Goal: Task Accomplishment & Management: Use online tool/utility

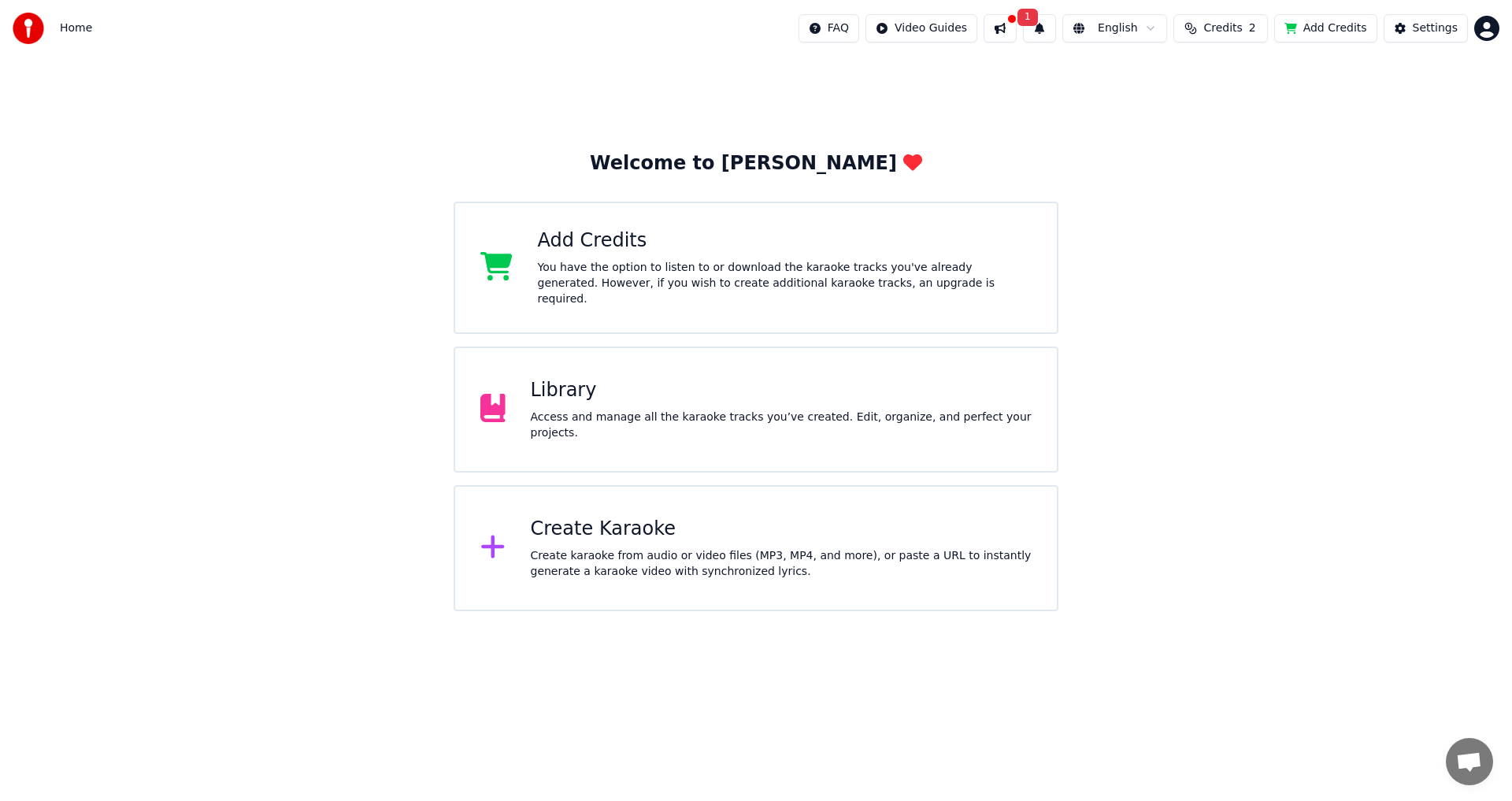
click at [490, 541] on icon at bounding box center [494, 545] width 26 height 29
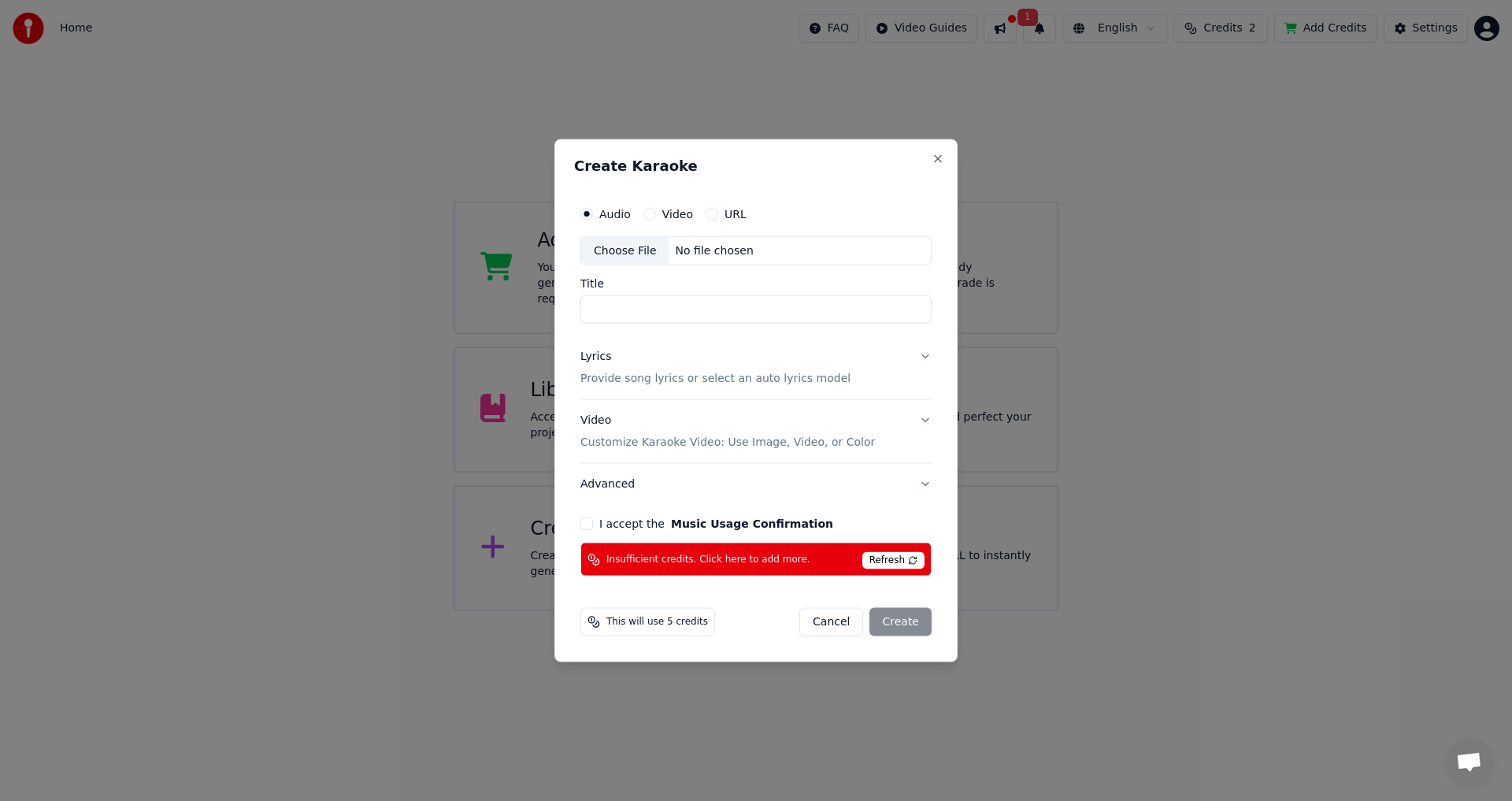
click at [608, 307] on input "Title" at bounding box center [755, 309] width 351 height 29
type input "*"
click at [617, 250] on div "Choose File" at bounding box center [625, 250] width 88 height 29
type input "**********"
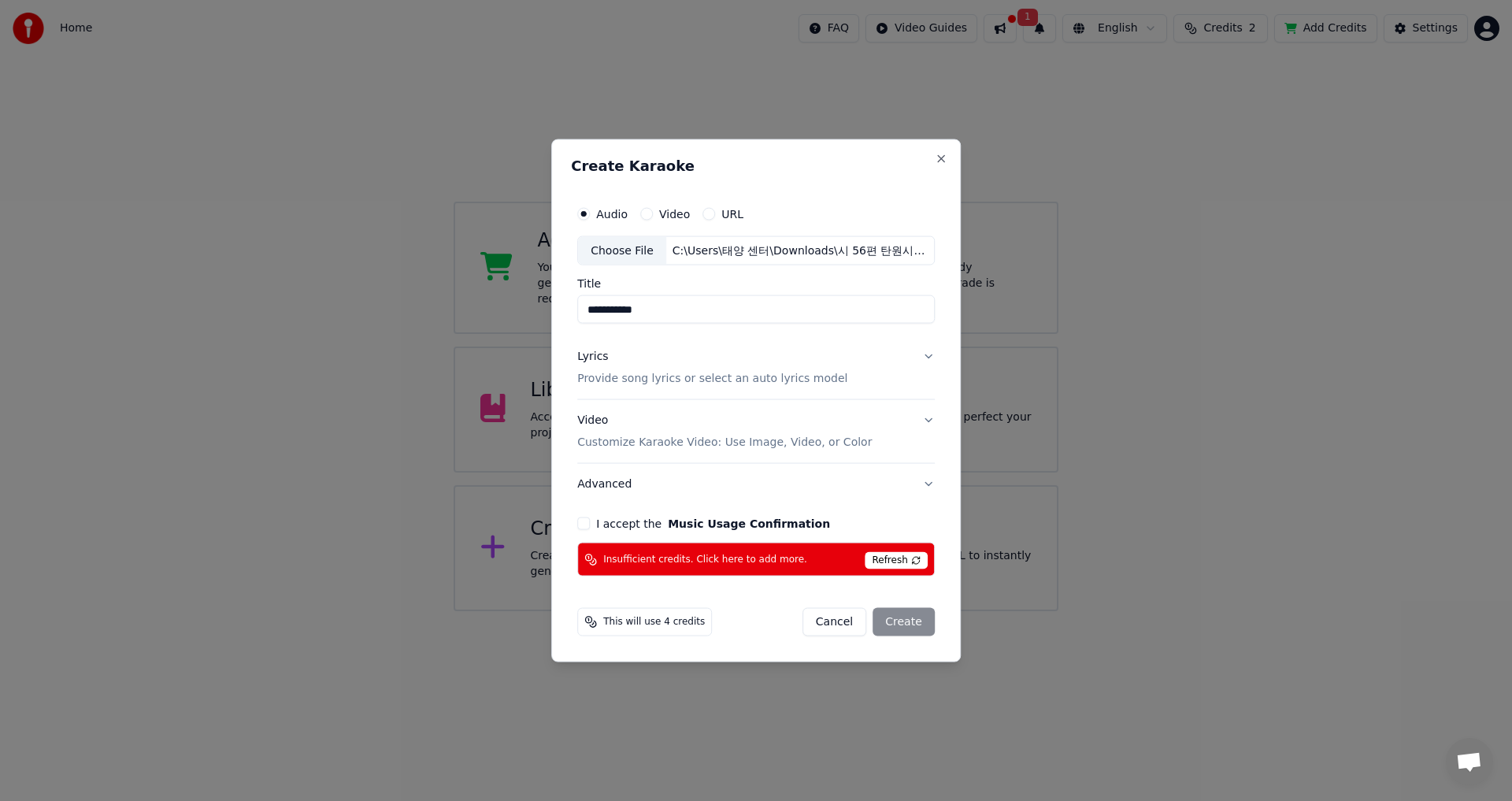
click at [920, 358] on button "Lyrics Provide song lyrics or select an auto lyrics model" at bounding box center [756, 368] width 358 height 63
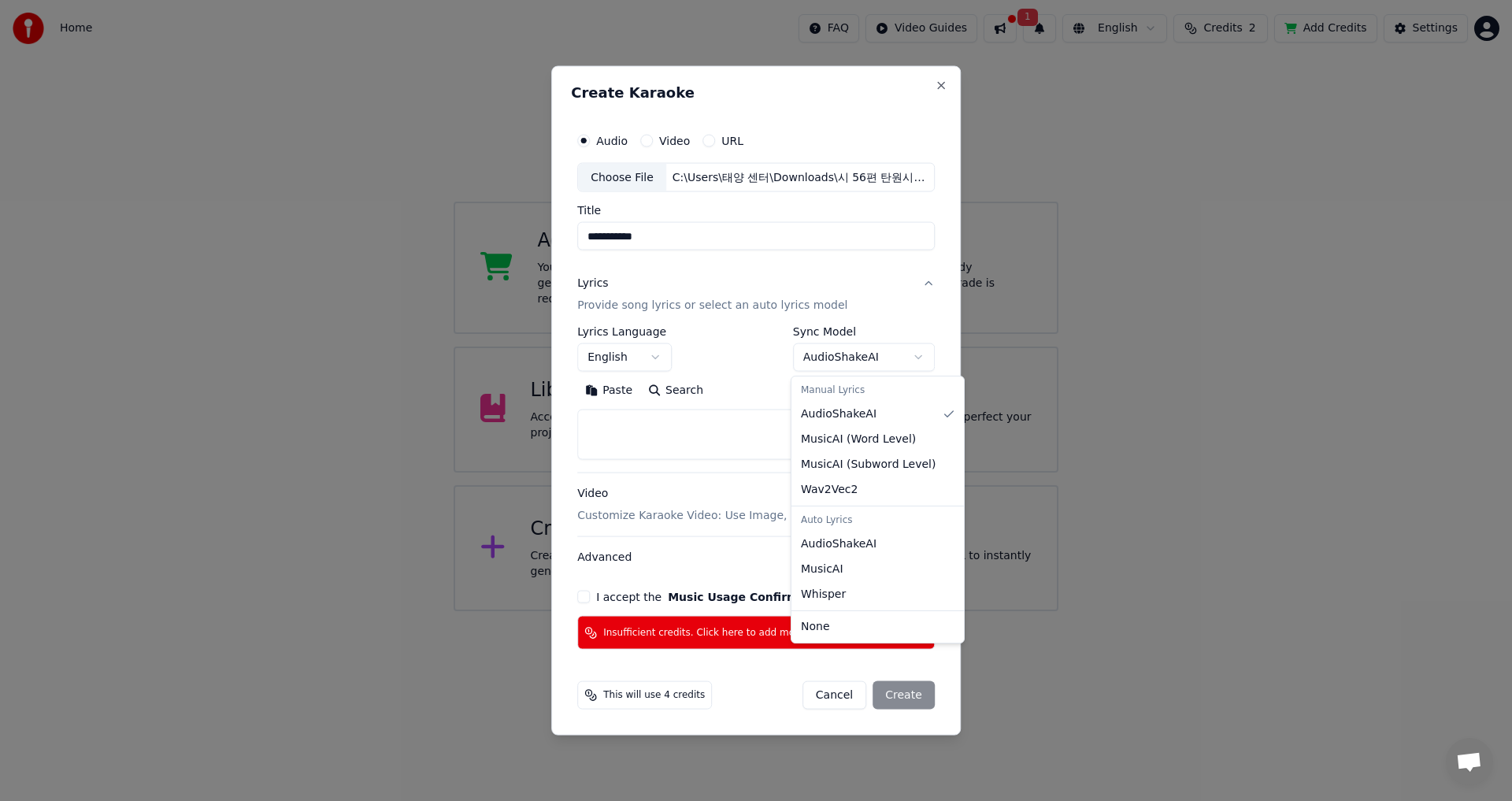
click at [912, 355] on body "**********" at bounding box center [756, 306] width 1512 height 611
select select "**********"
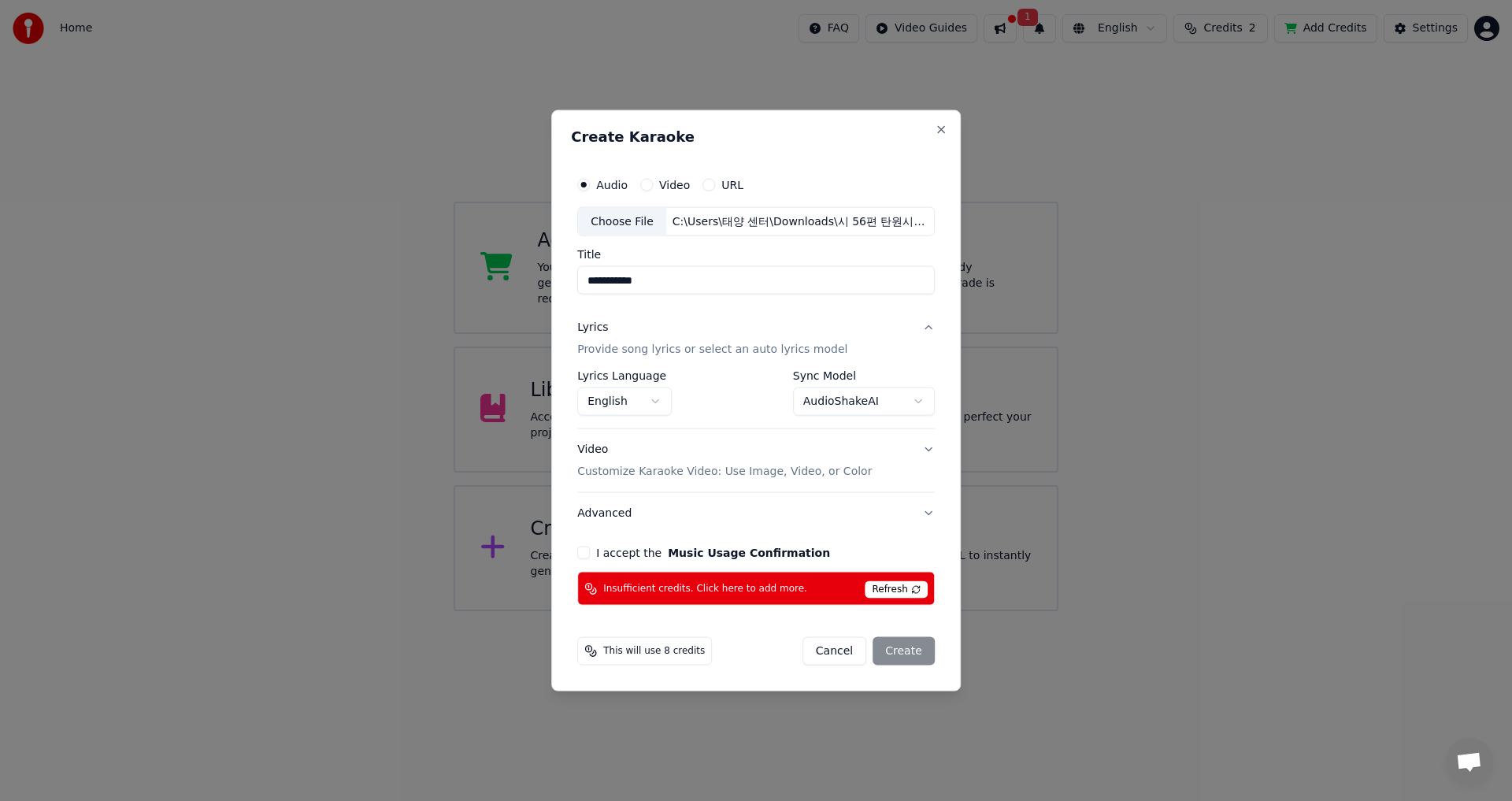
click at [610, 470] on p "Customize Karaoke Video: Use Image, Video, or Color" at bounding box center [725, 472] width 295 height 16
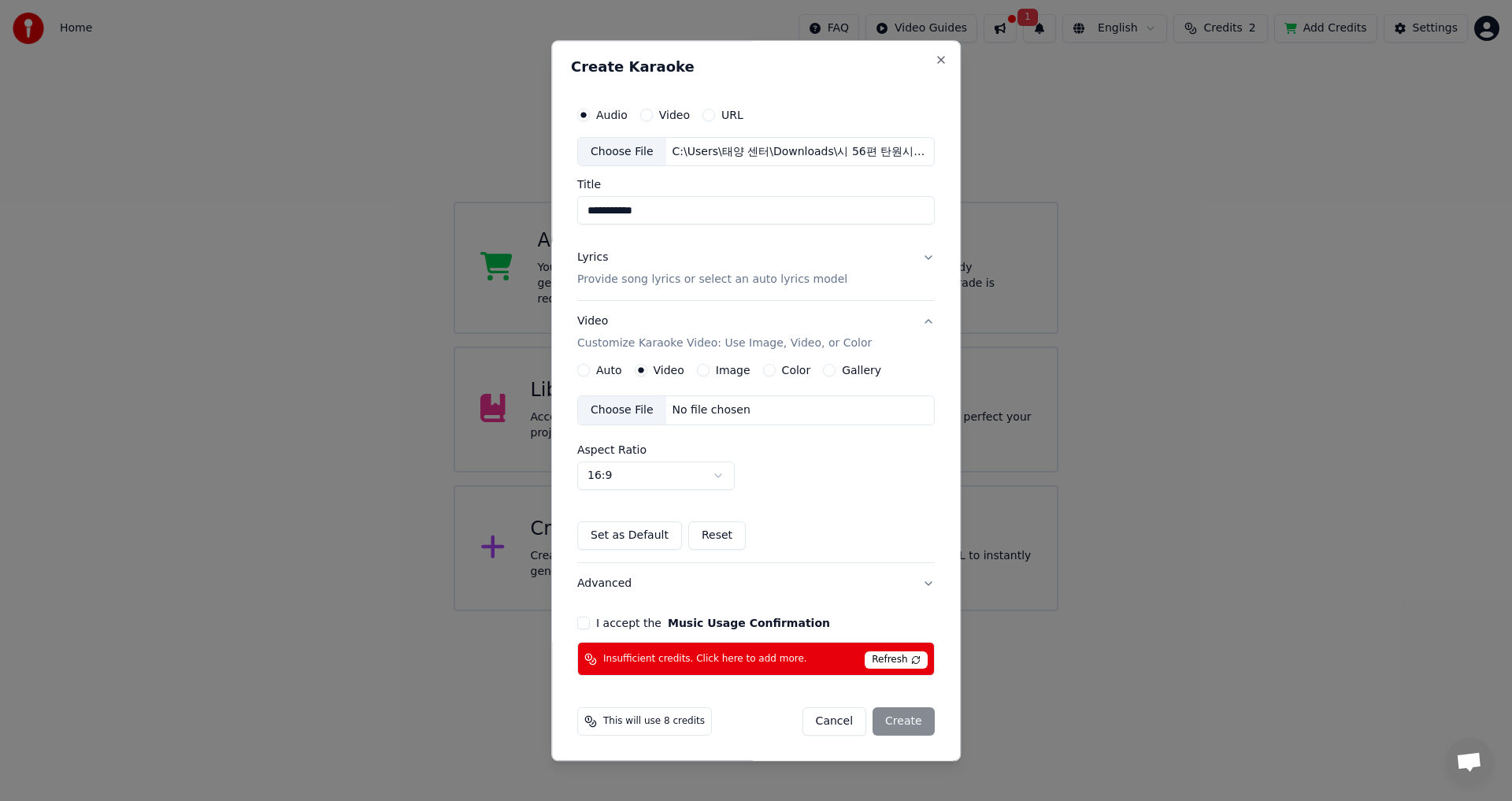
click at [716, 370] on label "Image" at bounding box center [732, 371] width 34 height 11
click at [708, 370] on button "Image" at bounding box center [703, 371] width 13 height 13
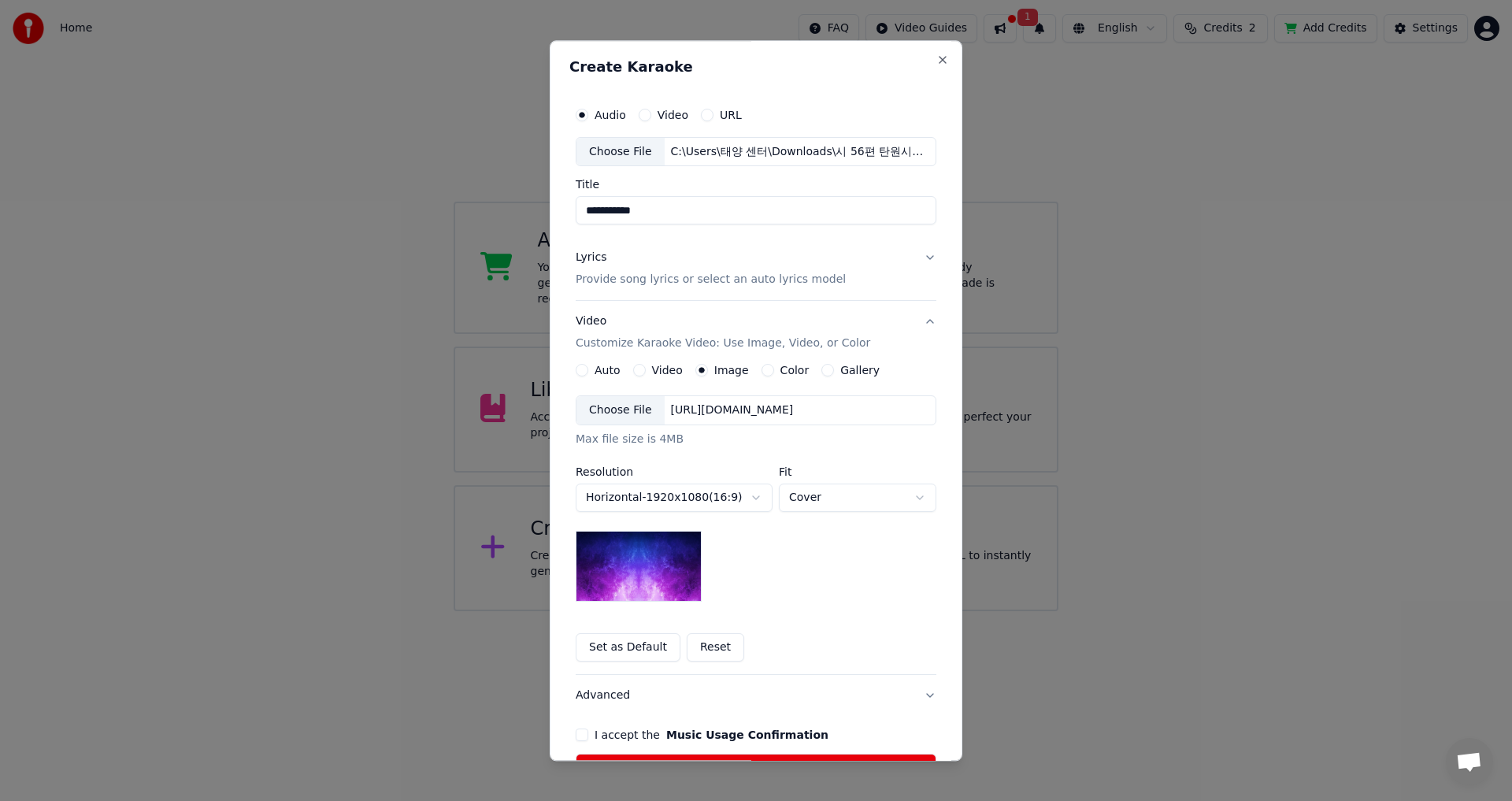
click at [622, 413] on div "Choose File" at bounding box center [620, 411] width 88 height 29
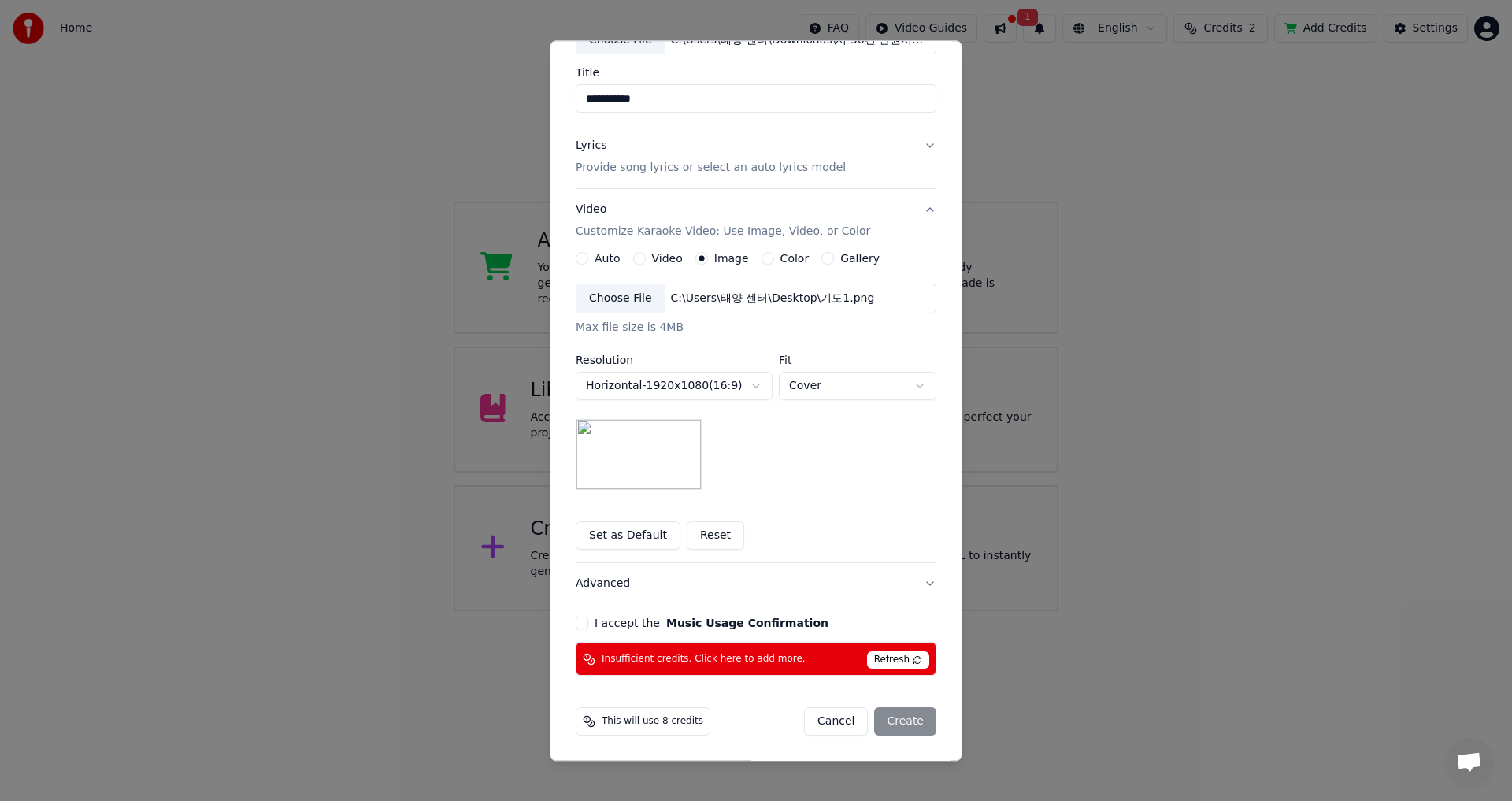
click at [575, 621] on button "I accept the Music Usage Confirmation" at bounding box center [581, 623] width 13 height 13
click at [902, 722] on div "Cancel Create" at bounding box center [870, 721] width 133 height 29
click at [618, 721] on span "This will use 8 credits" at bounding box center [652, 721] width 101 height 13
click at [695, 716] on div "This will use 8 credits Cancel Create" at bounding box center [755, 721] width 361 height 29
click at [759, 714] on div "This will use 8 credits Cancel Create" at bounding box center [755, 721] width 361 height 29
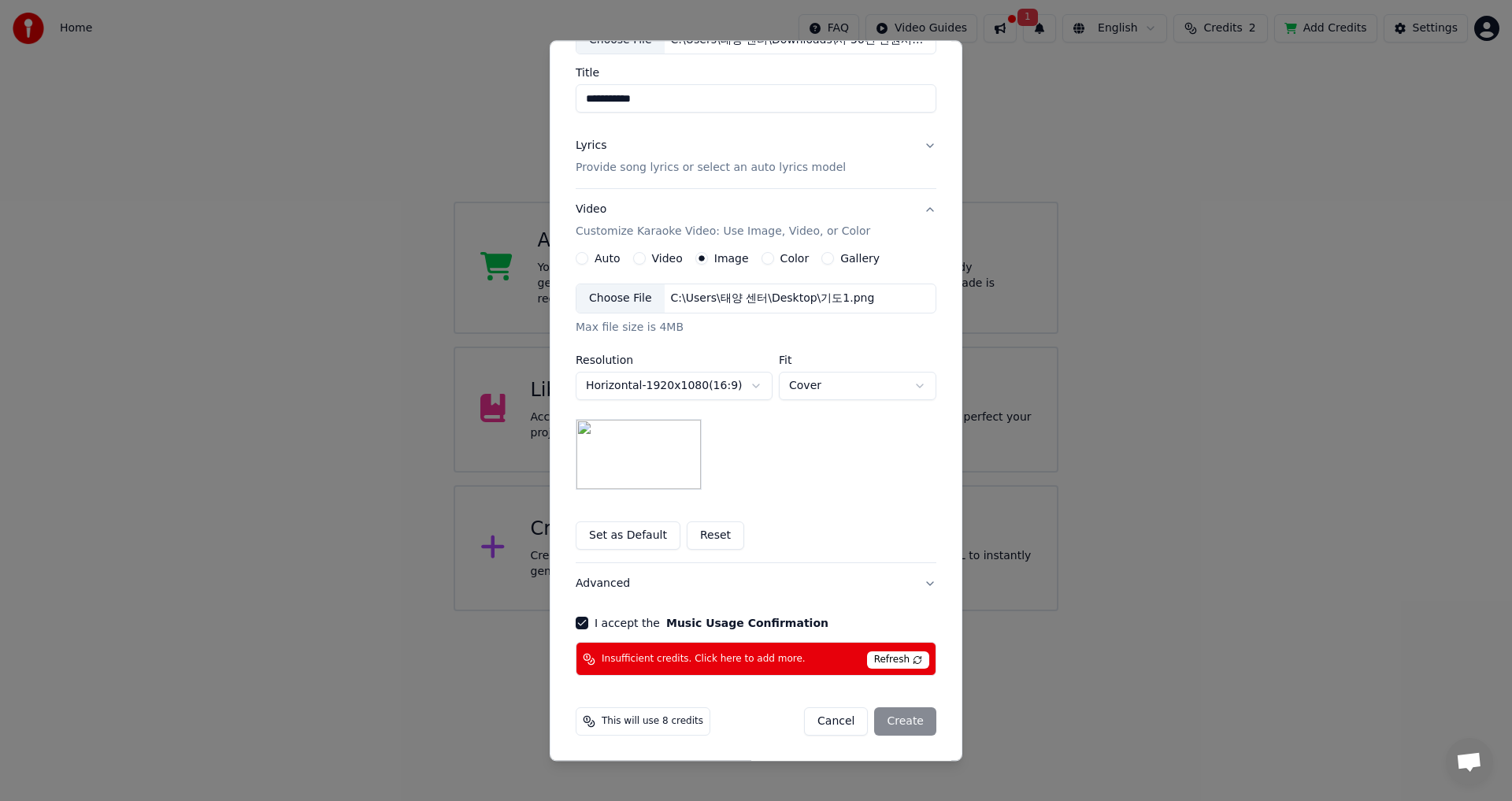
click at [777, 653] on span "Insufficient credits. Click here to add more." at bounding box center [703, 658] width 204 height 13
drag, startPoint x: 841, startPoint y: 724, endPoint x: 844, endPoint y: 711, distance: 13.3
click at [841, 722] on button "Cancel" at bounding box center [836, 721] width 64 height 29
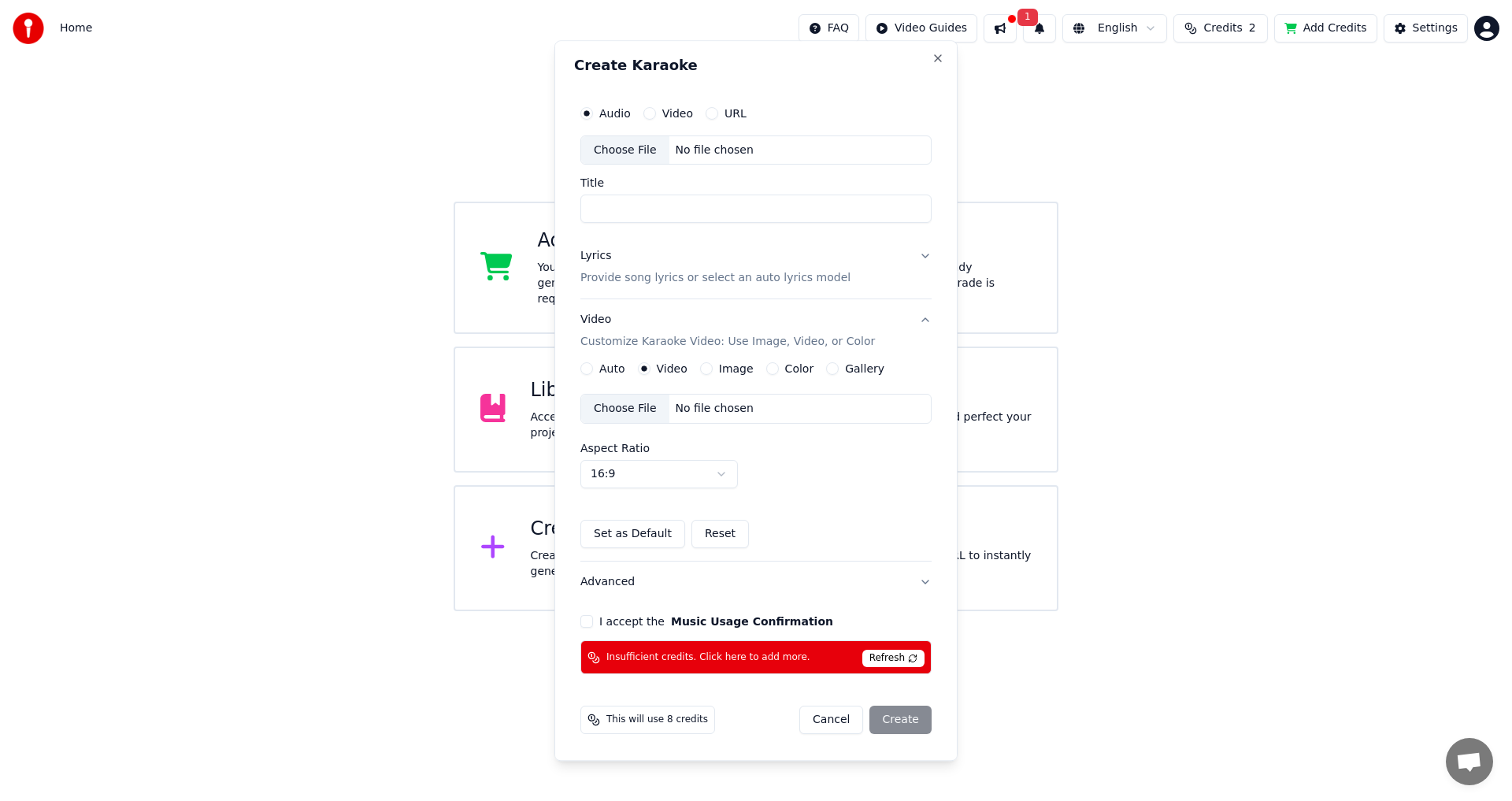
scroll to position [1, 0]
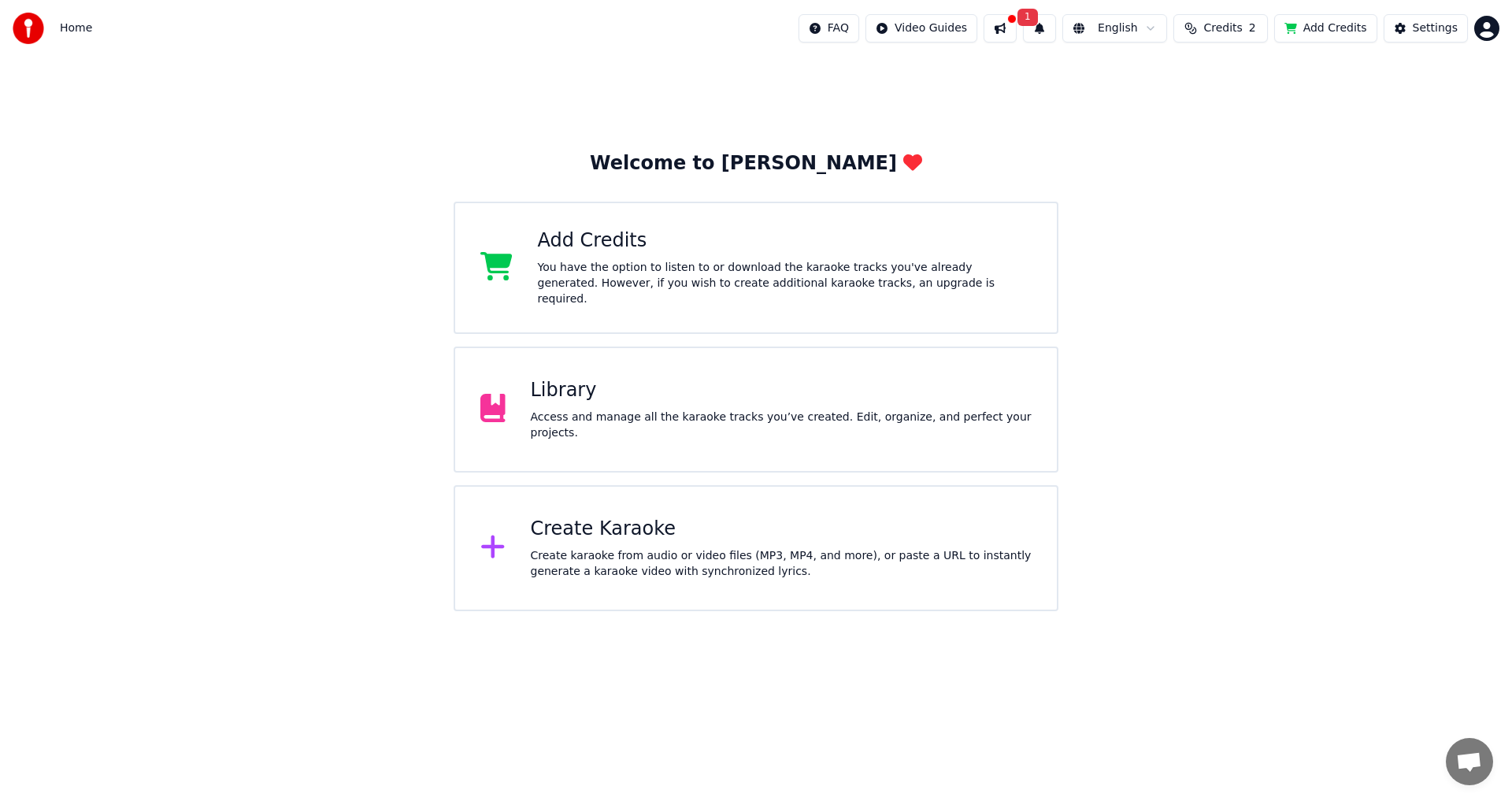
click at [1486, 21] on html "Home FAQ Video Guides 1 English Credits 2 Add Credits Settings Welcome to Youka…" at bounding box center [756, 306] width 1512 height 611
click at [1232, 27] on html "Home FAQ Video Guides 1 English Credits 2 Add Credits Settings Welcome to Youka…" at bounding box center [756, 306] width 1512 height 611
click at [1234, 23] on span "Credits" at bounding box center [1222, 29] width 38 height 16
click at [1158, 111] on td "100" at bounding box center [1140, 104] width 45 height 29
click at [1215, 176] on button "Refresh" at bounding box center [1230, 190] width 81 height 29
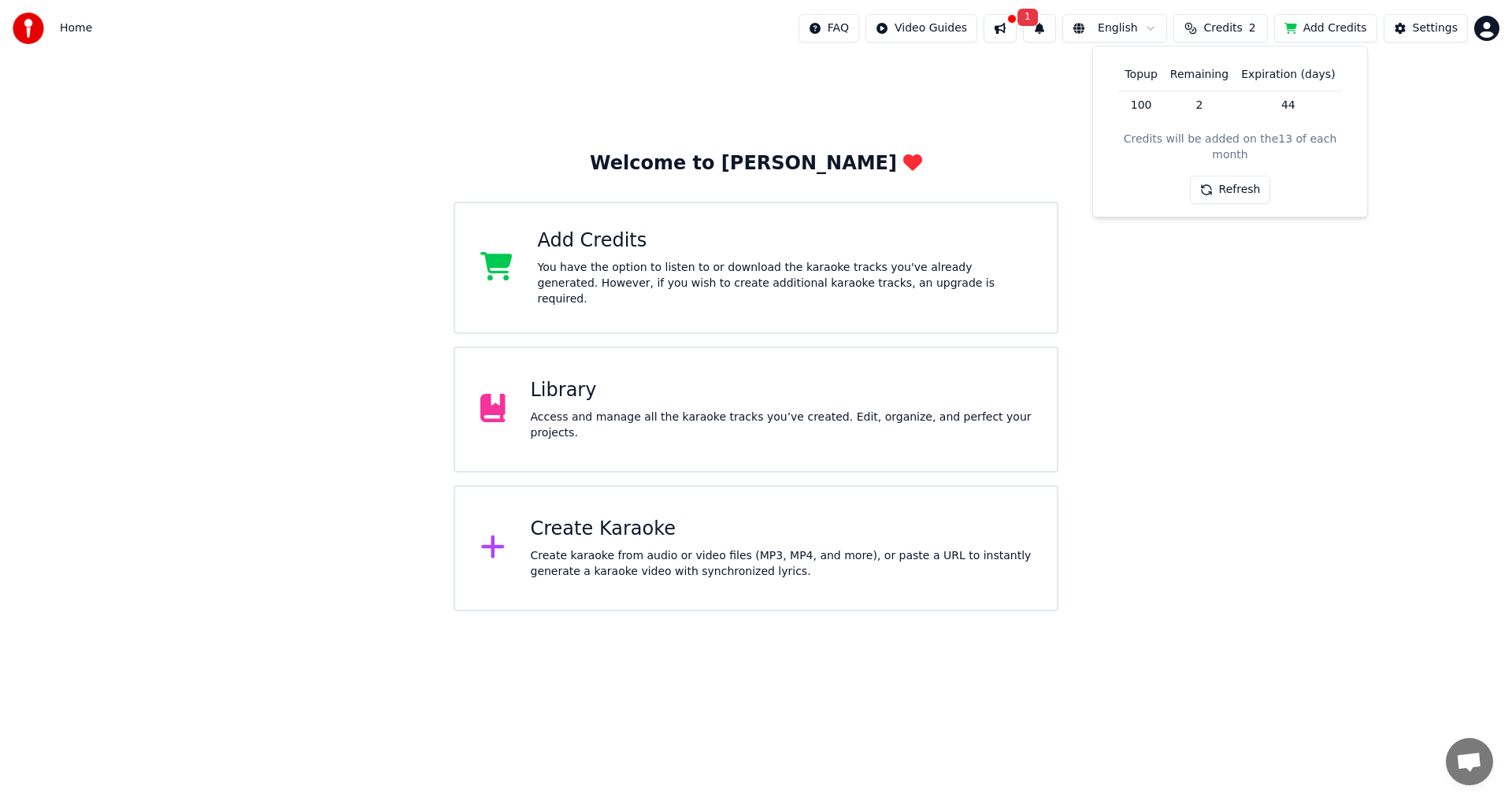
click at [1216, 176] on button "Refresh" at bounding box center [1230, 190] width 81 height 29
click at [1288, 77] on th "Expiration (days)" at bounding box center [1288, 75] width 106 height 31
click at [1153, 29] on html "Home FAQ Video Guides 1 English Credits 2 Add Credits Settings Welcome to Youka…" at bounding box center [756, 306] width 1512 height 611
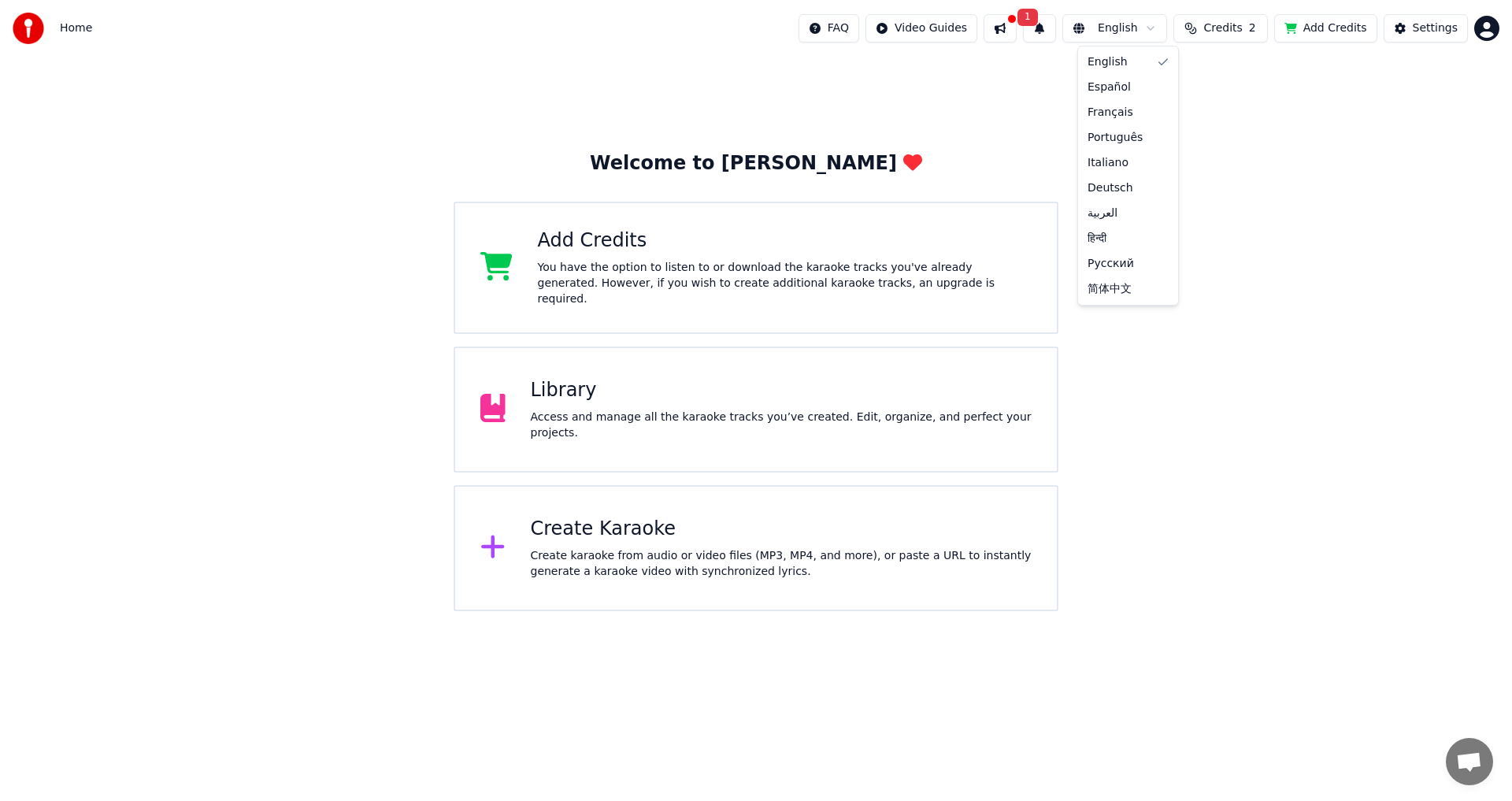
click at [1283, 109] on html "Home FAQ Video Guides 1 English Credits 2 Add Credits Settings Welcome to Youka…" at bounding box center [756, 306] width 1512 height 611
click at [579, 528] on div "Create Karaoke" at bounding box center [782, 529] width 501 height 26
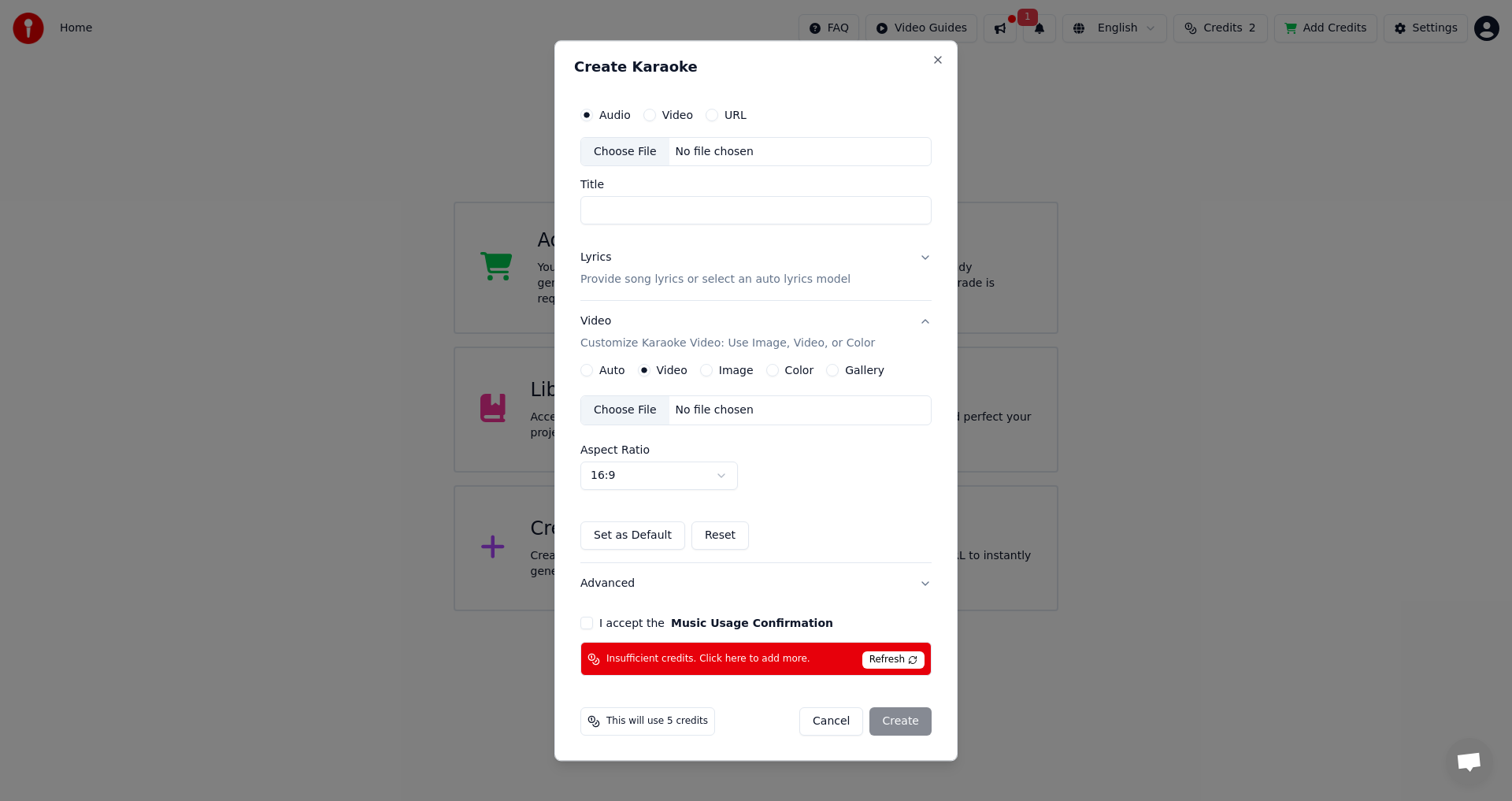
click at [627, 149] on div "Choose File" at bounding box center [625, 151] width 88 height 29
type input "**********"
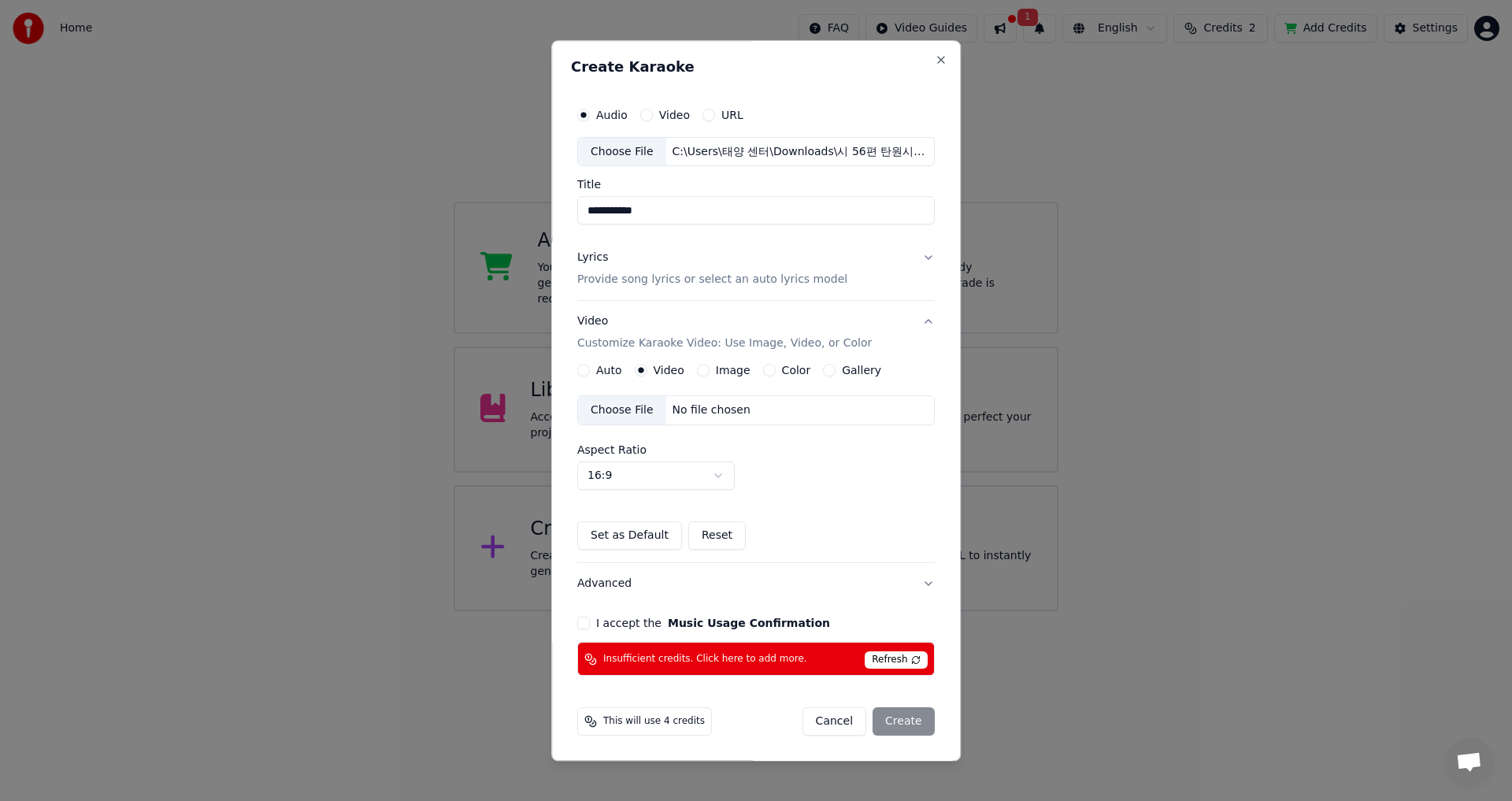
click at [654, 279] on p "Provide song lyrics or select an auto lyrics model" at bounding box center [712, 280] width 270 height 16
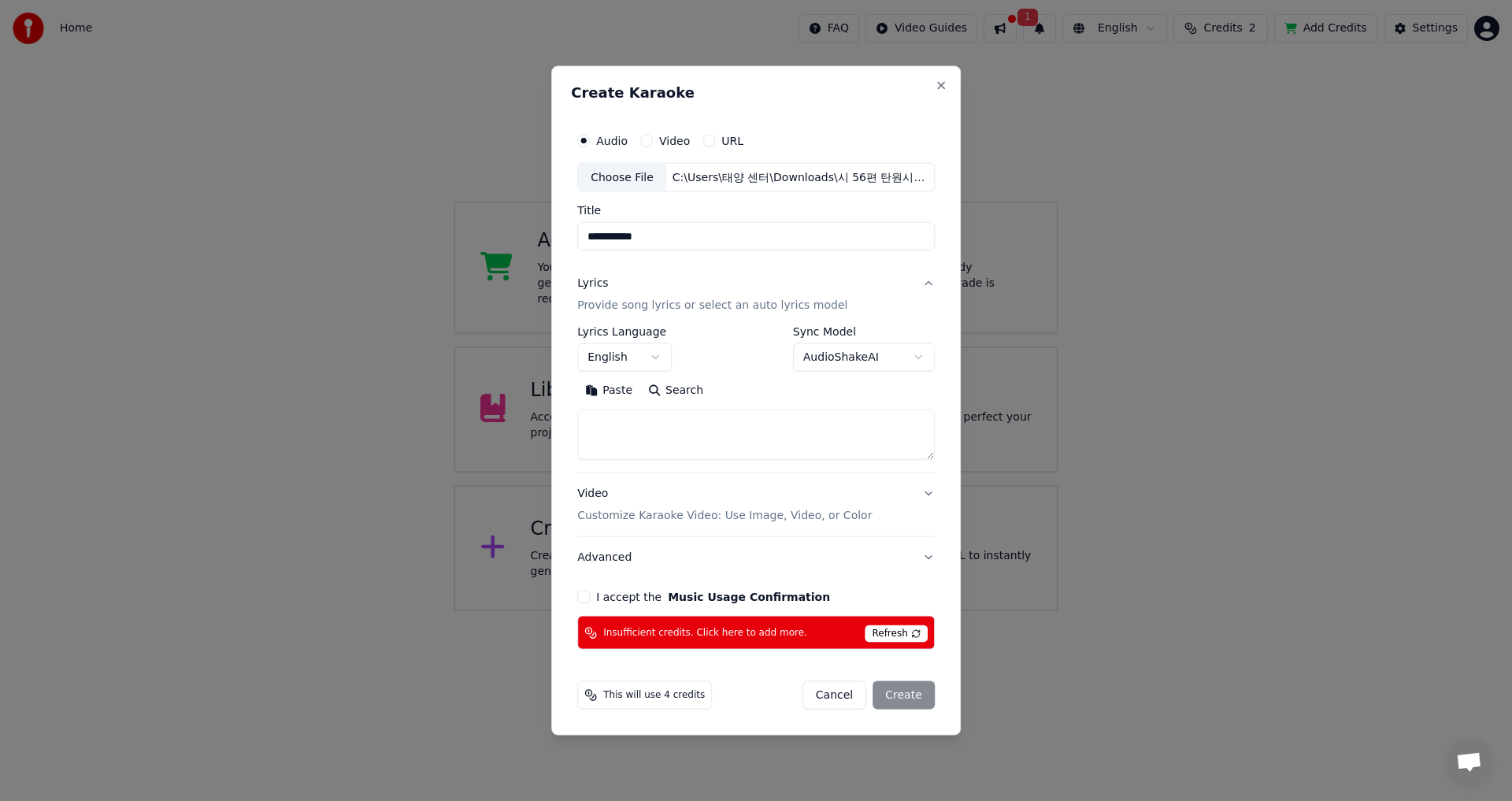
click at [913, 357] on body "**********" at bounding box center [756, 306] width 1512 height 611
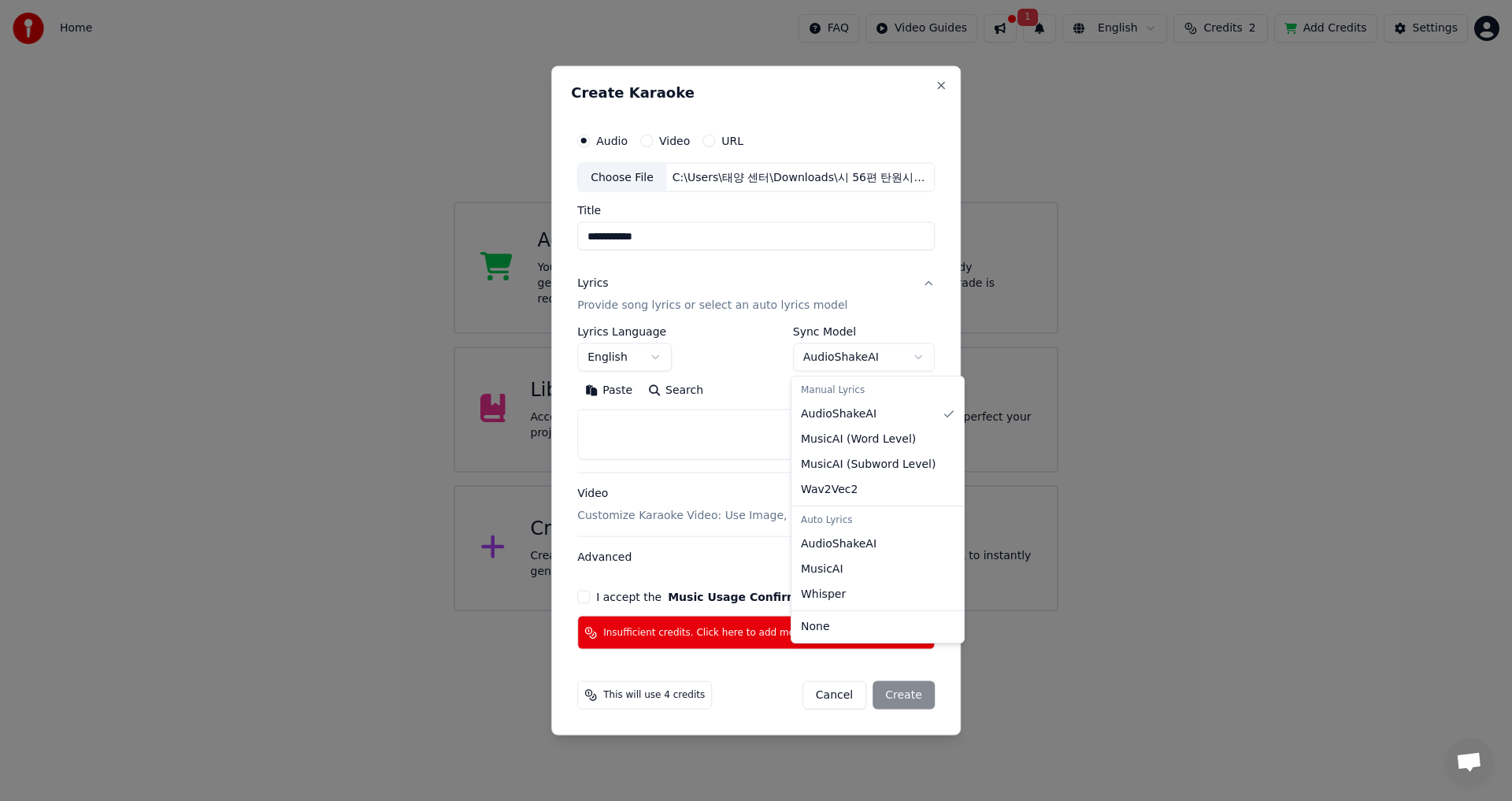
select select "**********"
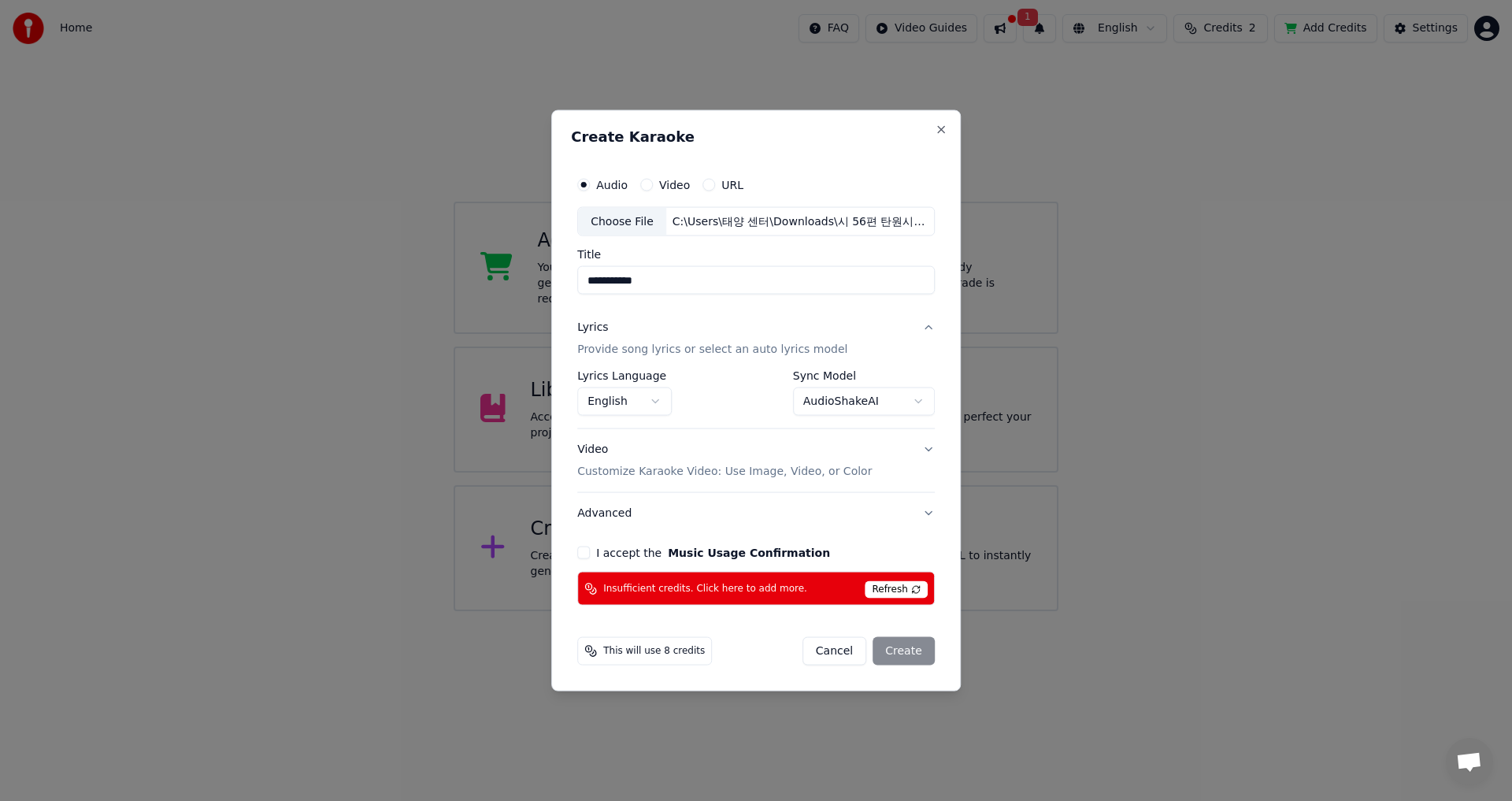
click at [657, 473] on p "Customize Karaoke Video: Use Image, Video, or Color" at bounding box center [725, 472] width 295 height 16
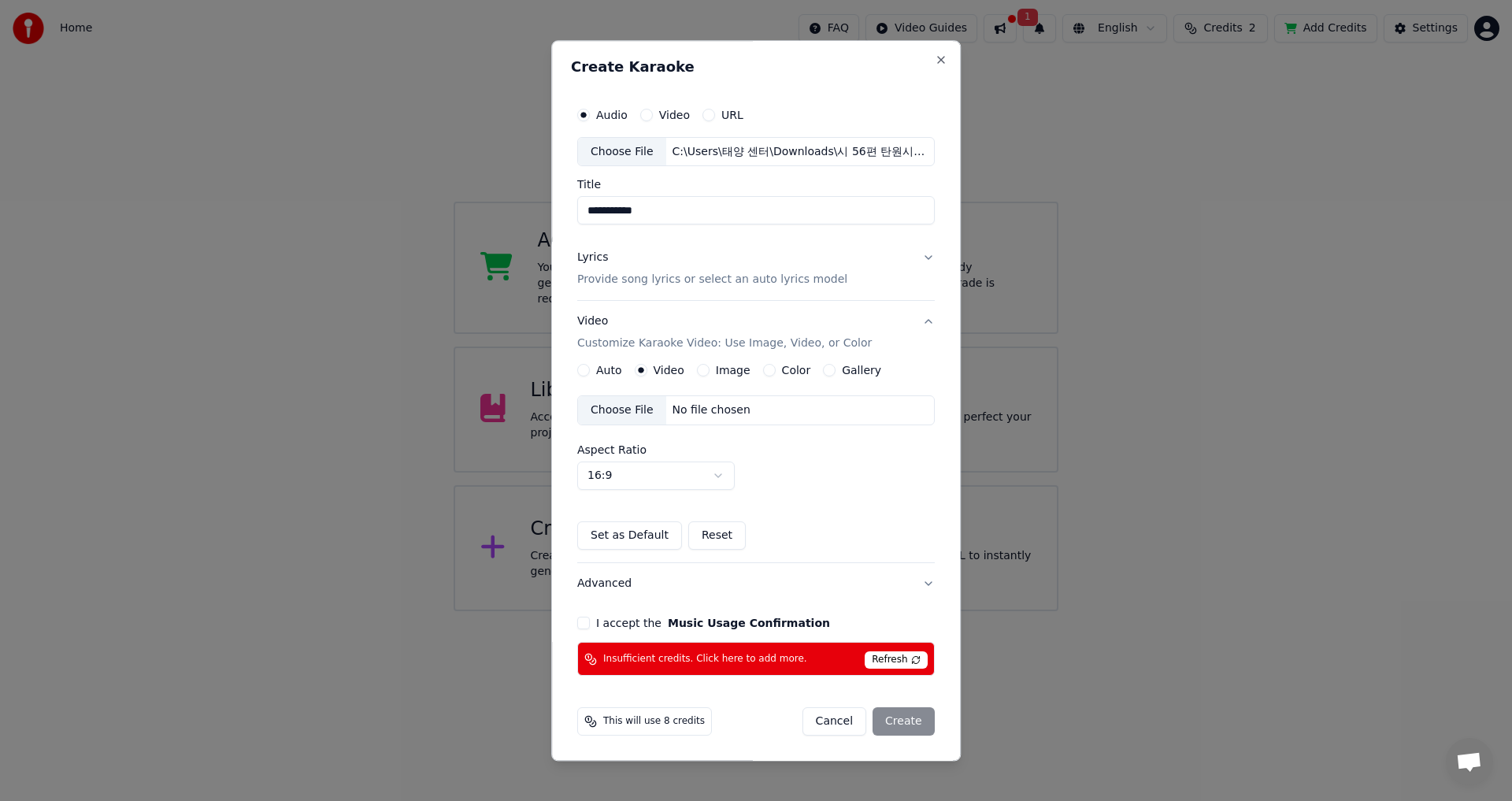
click at [699, 373] on button "Image" at bounding box center [703, 371] width 13 height 13
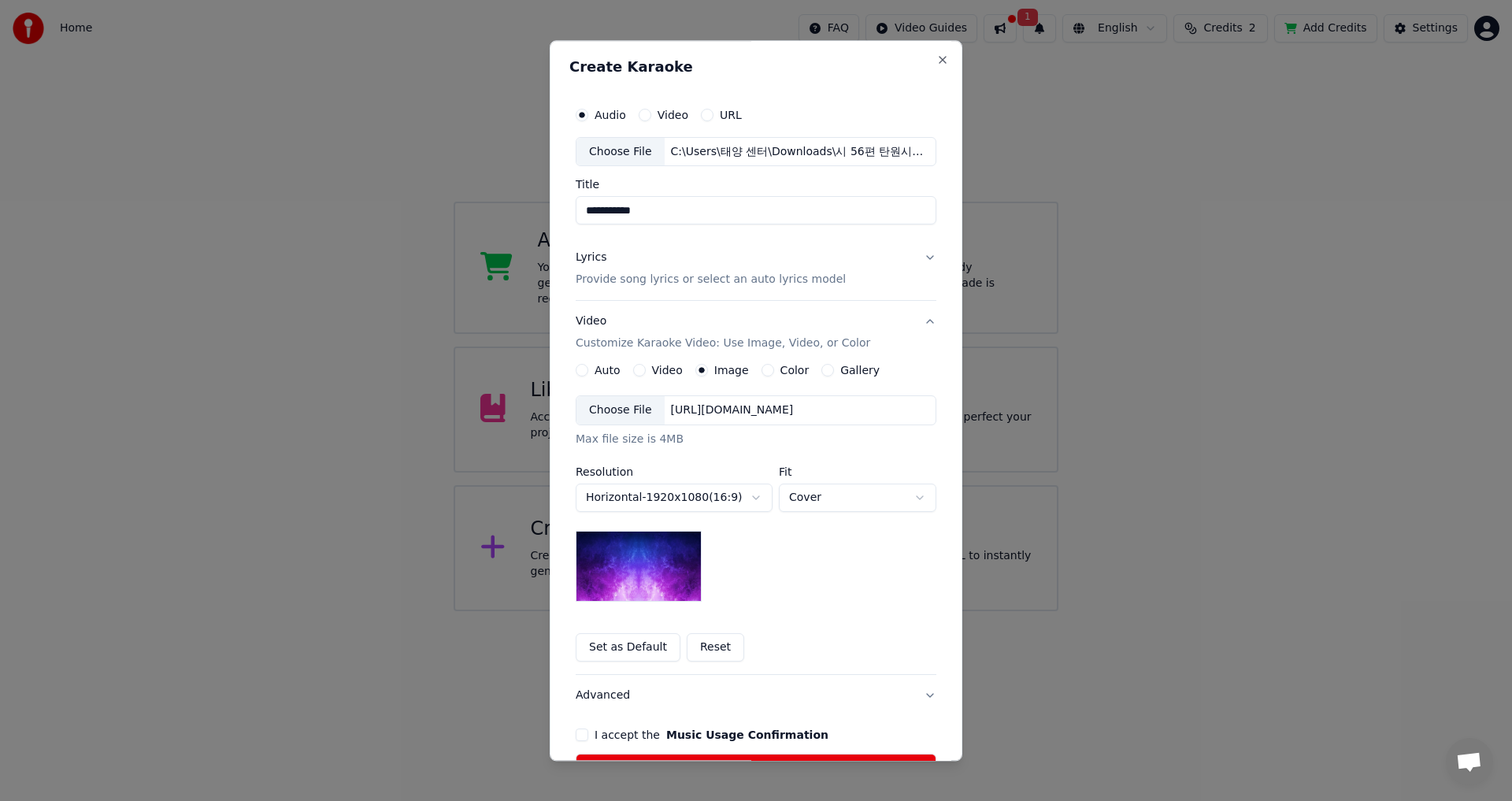
click at [613, 416] on div "Choose File" at bounding box center [620, 411] width 88 height 29
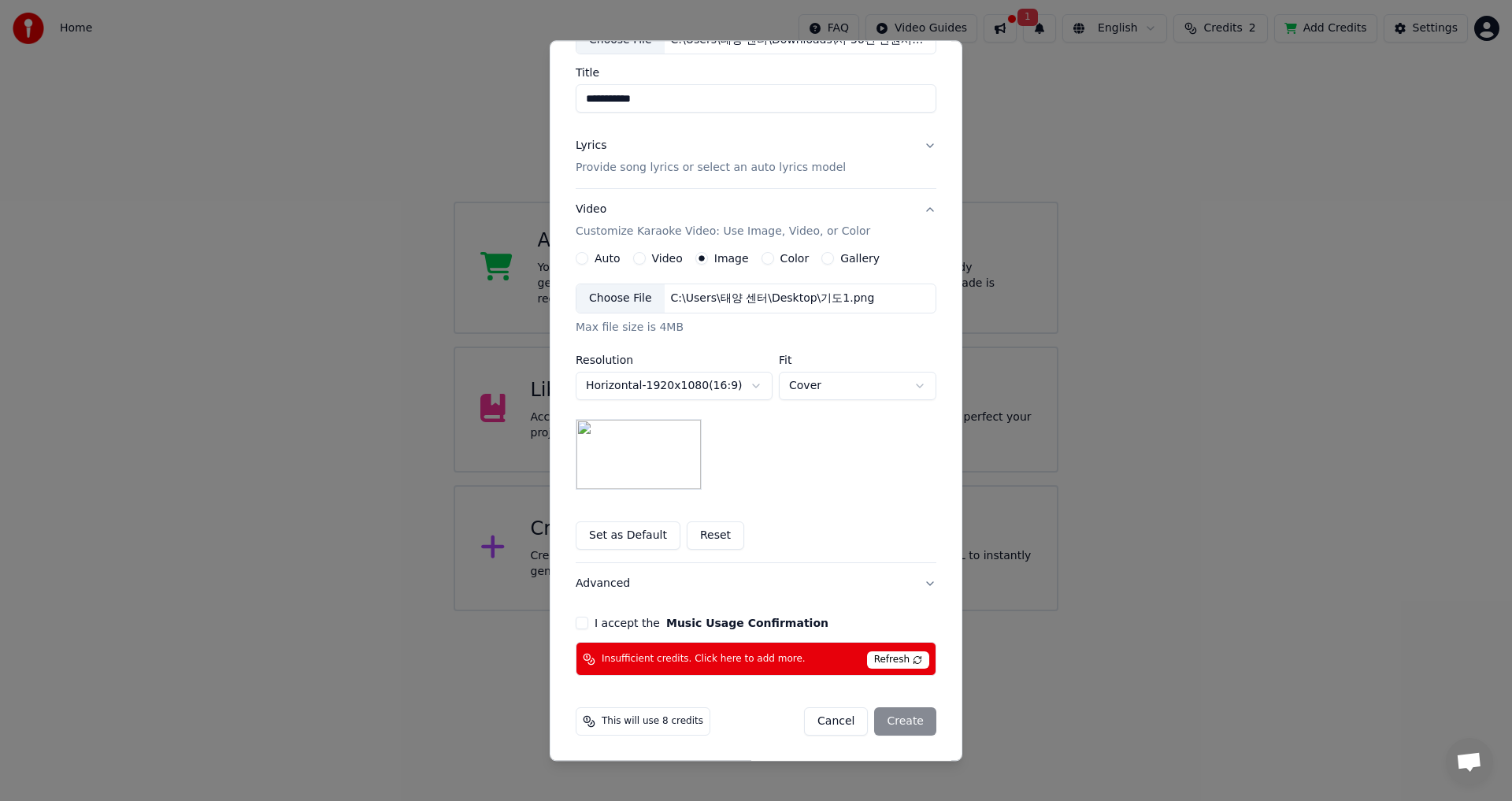
click at [926, 583] on button "Advanced" at bounding box center [755, 584] width 361 height 41
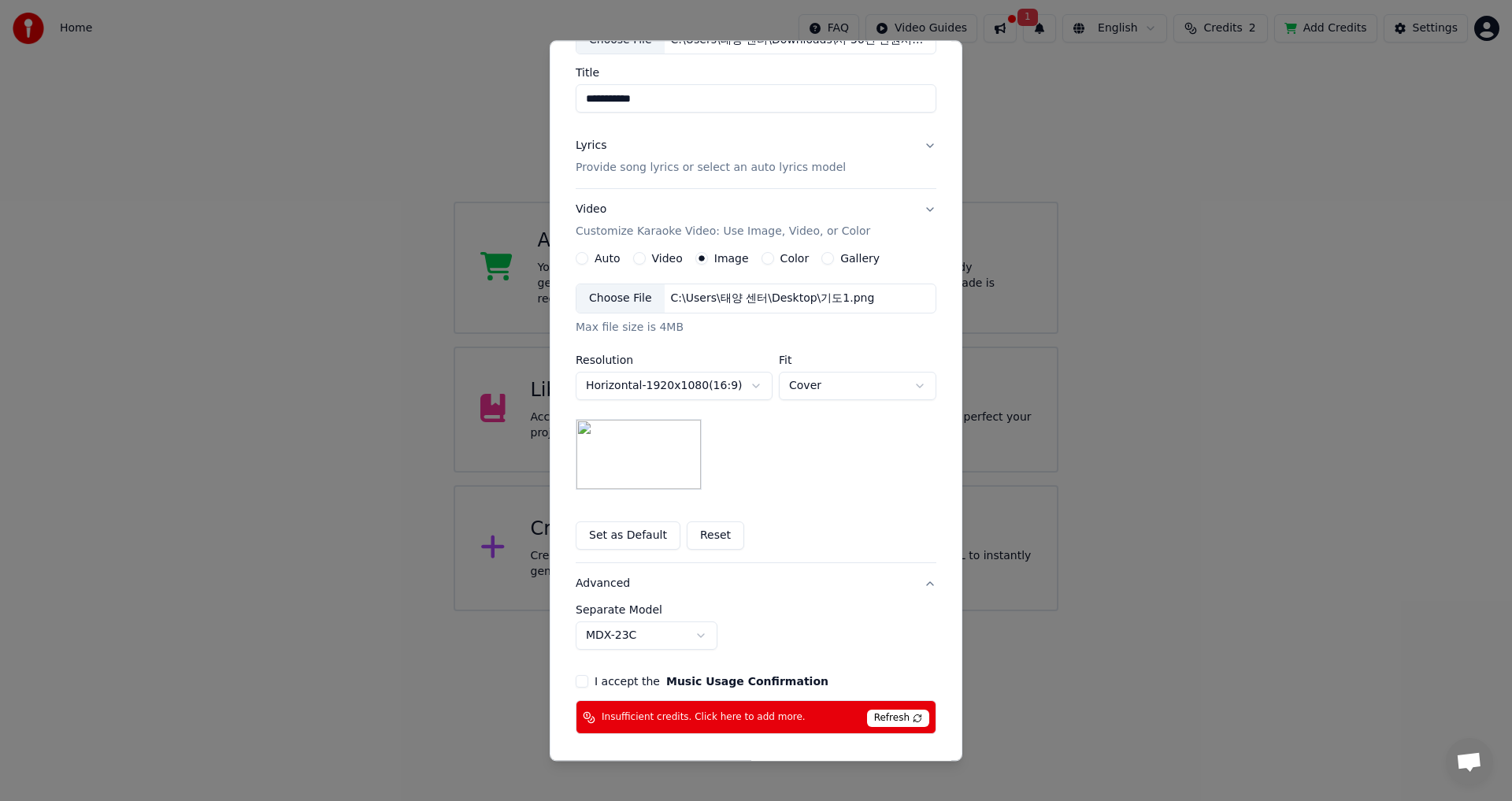
scroll to position [0, 0]
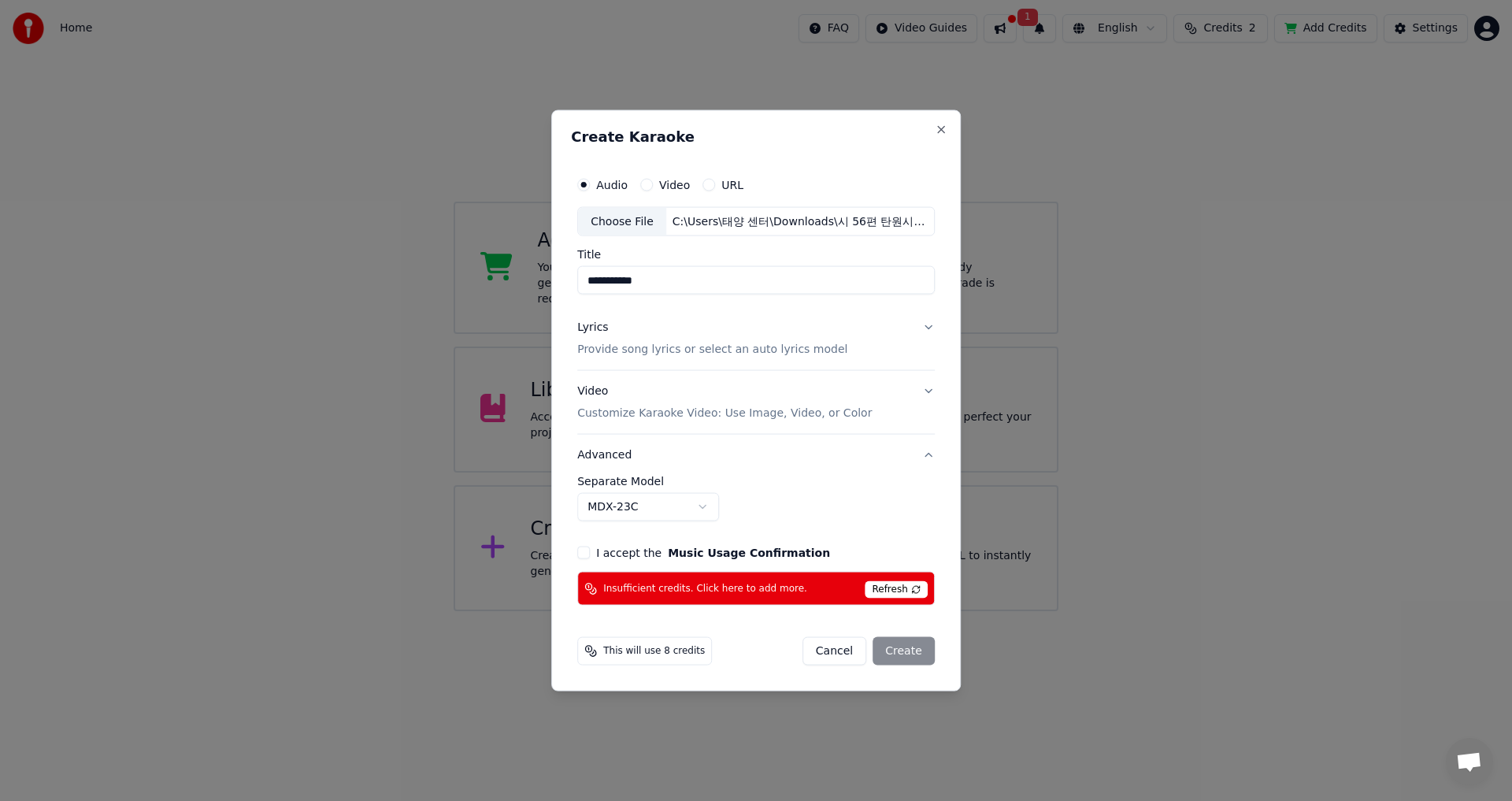
click at [582, 554] on button "I accept the Music Usage Confirmation" at bounding box center [583, 552] width 13 height 13
click at [941, 136] on button "Close" at bounding box center [941, 129] width 13 height 13
